Goal: Register for event/course

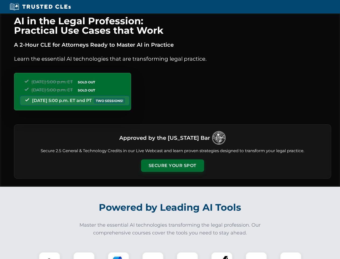
click at [172, 165] on button "Secure Your Spot" at bounding box center [172, 165] width 63 height 12
click at [50, 255] on img at bounding box center [50, 263] width 16 height 16
